Goal: Task Accomplishment & Management: Manage account settings

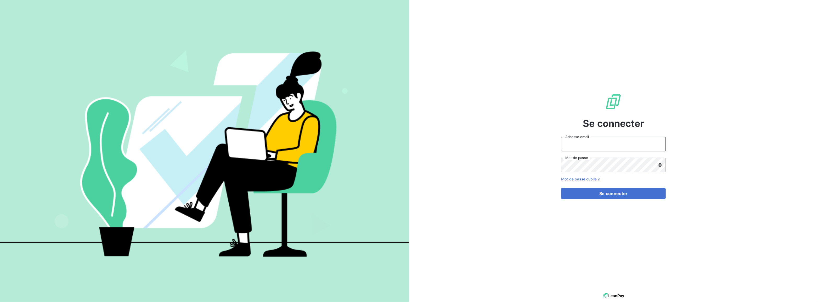
click at [586, 148] on input "Adresse email" at bounding box center [613, 144] width 105 height 15
type input "[PERSON_NAME][EMAIL_ADDRESS][DOMAIN_NAME]"
click at [561, 188] on button "Se connecter" at bounding box center [613, 193] width 105 height 11
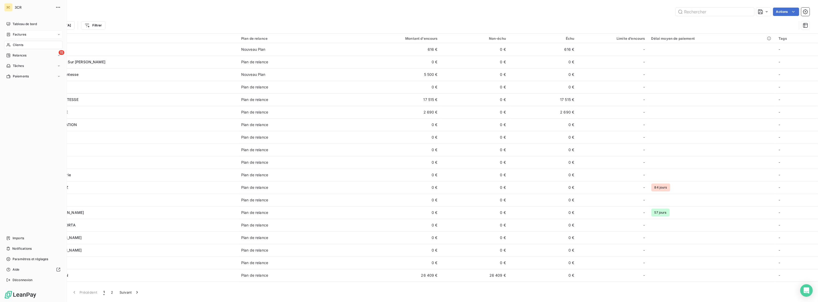
click at [21, 34] on span "Factures" at bounding box center [19, 34] width 13 height 5
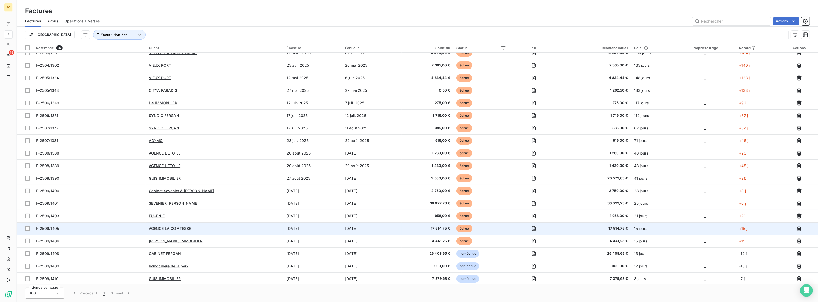
scroll to position [82, 0]
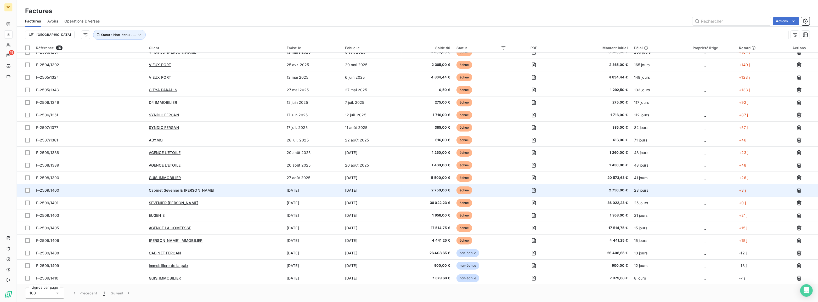
click at [237, 193] on td "Cabinet Sevenier & [PERSON_NAME]" at bounding box center [215, 190] width 138 height 13
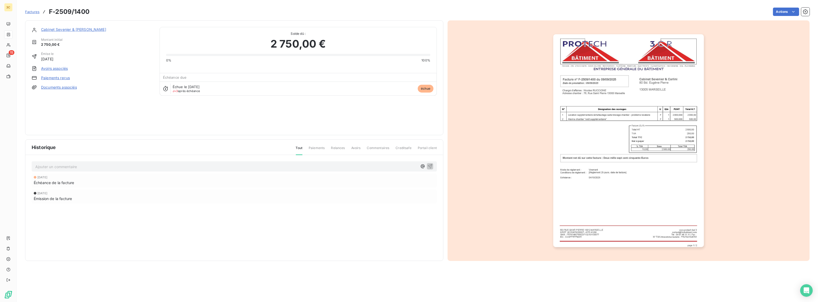
click at [54, 76] on link "Paiements reçus" at bounding box center [55, 77] width 29 height 5
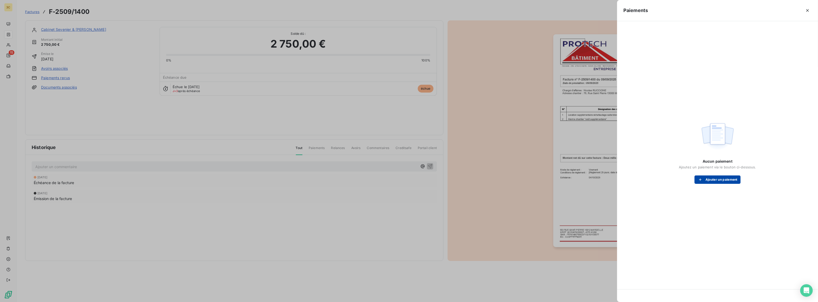
click at [708, 178] on button "Ajouter un paiement" at bounding box center [717, 179] width 46 height 8
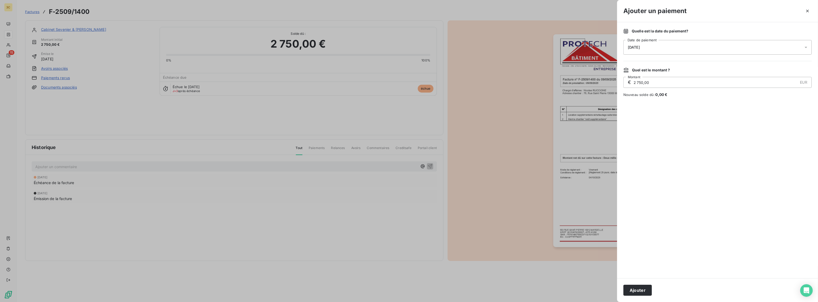
click at [630, 46] on span "[DATE]" at bounding box center [634, 47] width 12 height 4
click at [639, 103] on button "6" at bounding box center [638, 101] width 10 height 10
click at [688, 245] on div at bounding box center [717, 188] width 188 height 168
click at [643, 288] on button "Ajouter" at bounding box center [637, 290] width 29 height 11
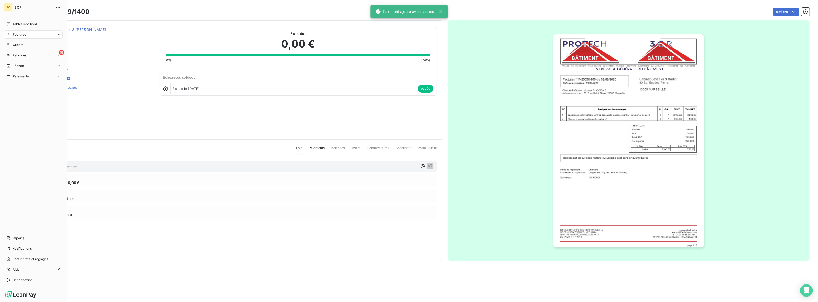
click at [12, 33] on div "Factures" at bounding box center [16, 34] width 20 height 5
click at [8, 34] on icon at bounding box center [8, 34] width 3 height 3
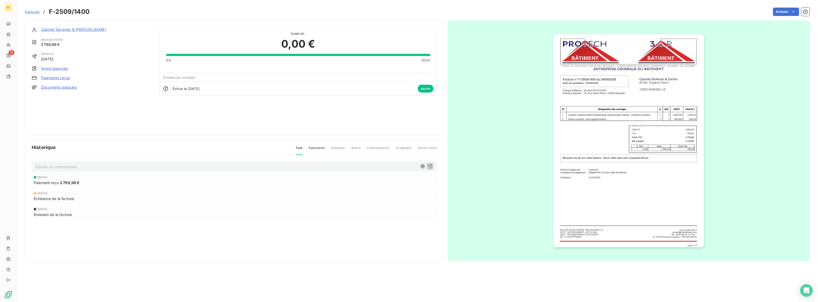
click at [37, 11] on span "Factures" at bounding box center [32, 12] width 14 height 4
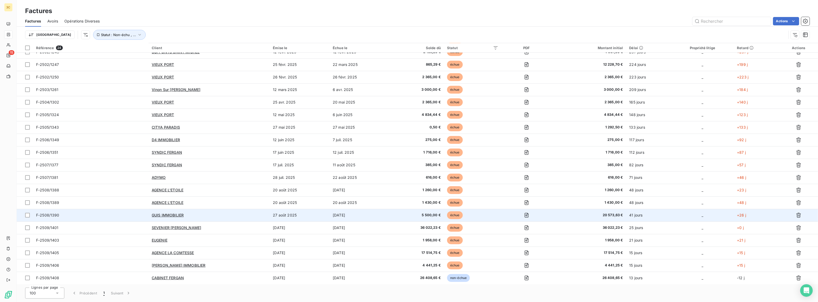
scroll to position [47, 0]
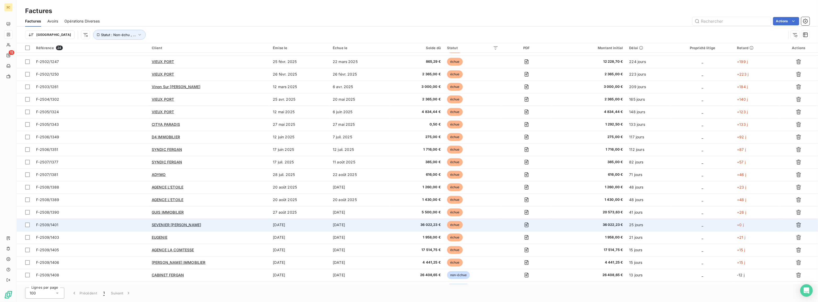
click at [380, 225] on td "[DATE]" at bounding box center [359, 225] width 61 height 13
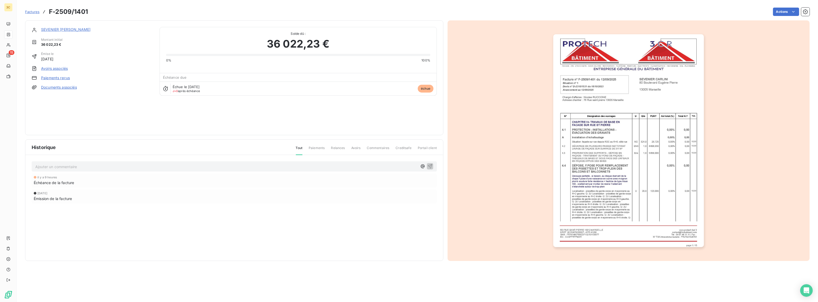
click at [63, 77] on link "Paiements reçus" at bounding box center [55, 77] width 29 height 5
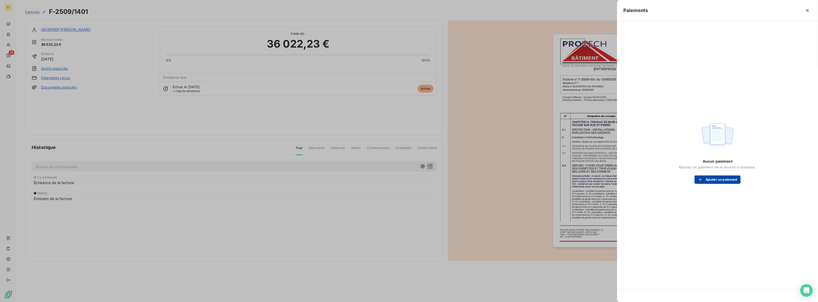
click at [711, 178] on button "Ajouter un paiement" at bounding box center [717, 179] width 46 height 8
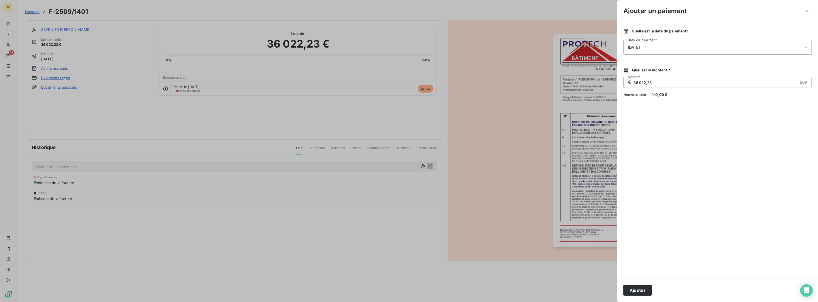
click at [640, 49] on span "[DATE]" at bounding box center [634, 47] width 12 height 4
click at [639, 100] on button "6" at bounding box center [638, 101] width 10 height 10
click at [659, 189] on div at bounding box center [717, 188] width 188 height 168
click at [637, 288] on button "Ajouter" at bounding box center [637, 290] width 29 height 11
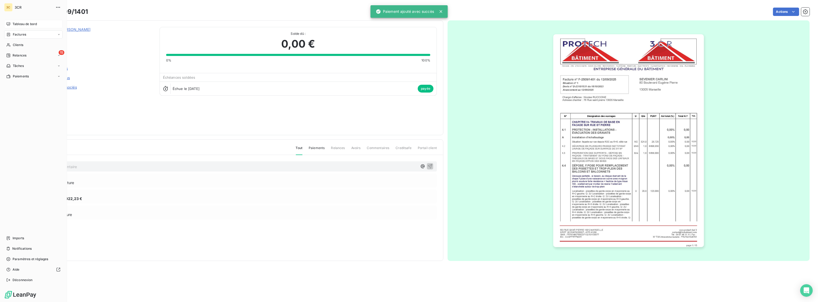
click at [24, 24] on span "Tableau de bord" at bounding box center [25, 24] width 24 height 5
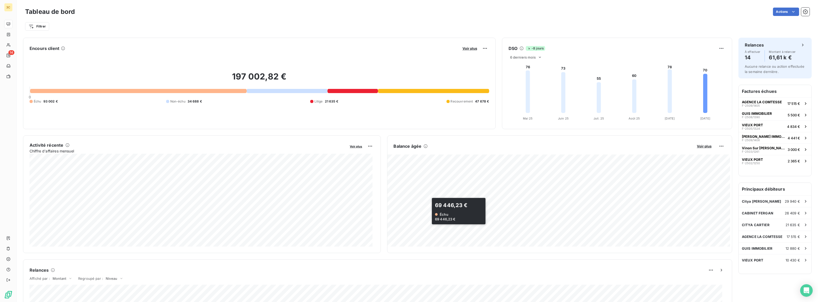
click at [10, 24] on div at bounding box center [8, 24] width 8 height 8
